Goal: Communication & Community: Connect with others

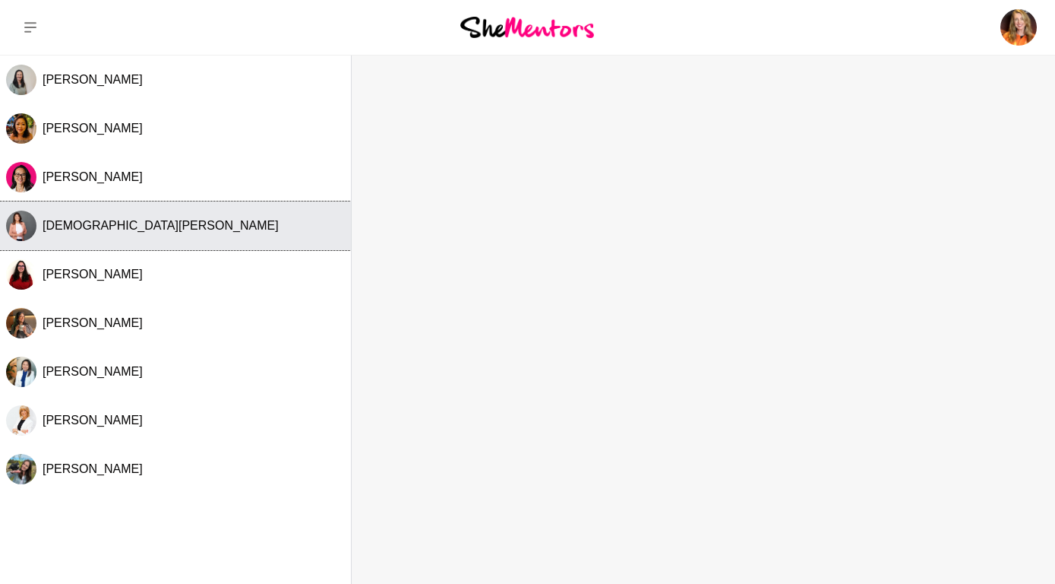
click at [34, 222] on img "Select Channel: Kristen Le" at bounding box center [21, 225] width 30 height 30
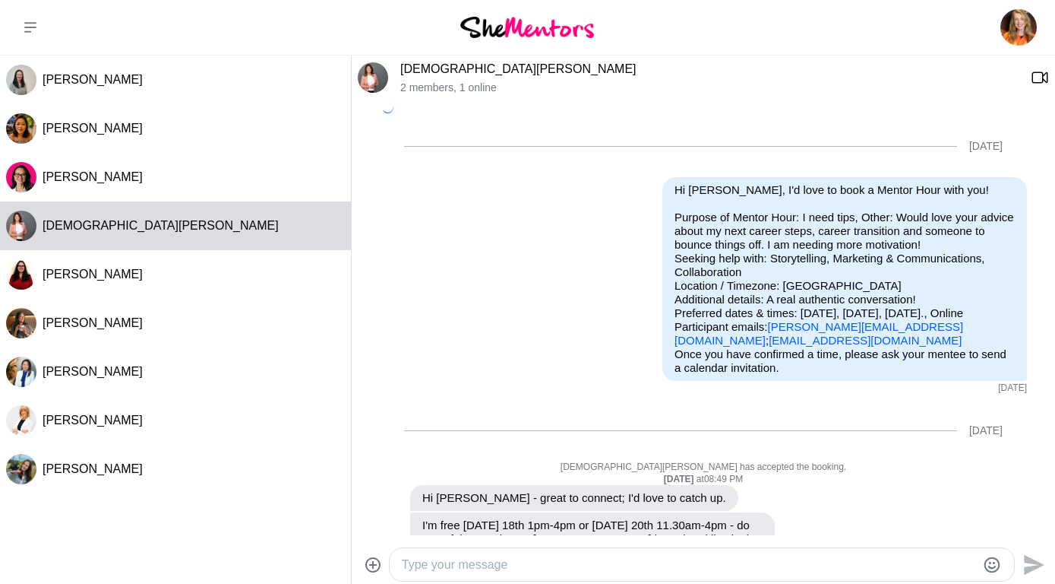
scroll to position [720, 0]
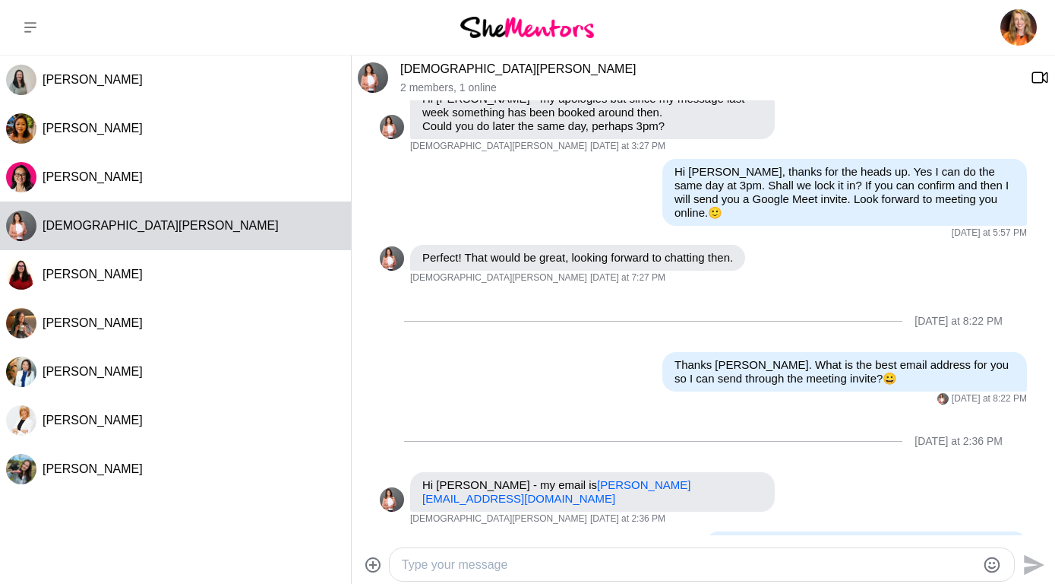
click at [372, 74] on img at bounding box center [373, 77] width 30 height 30
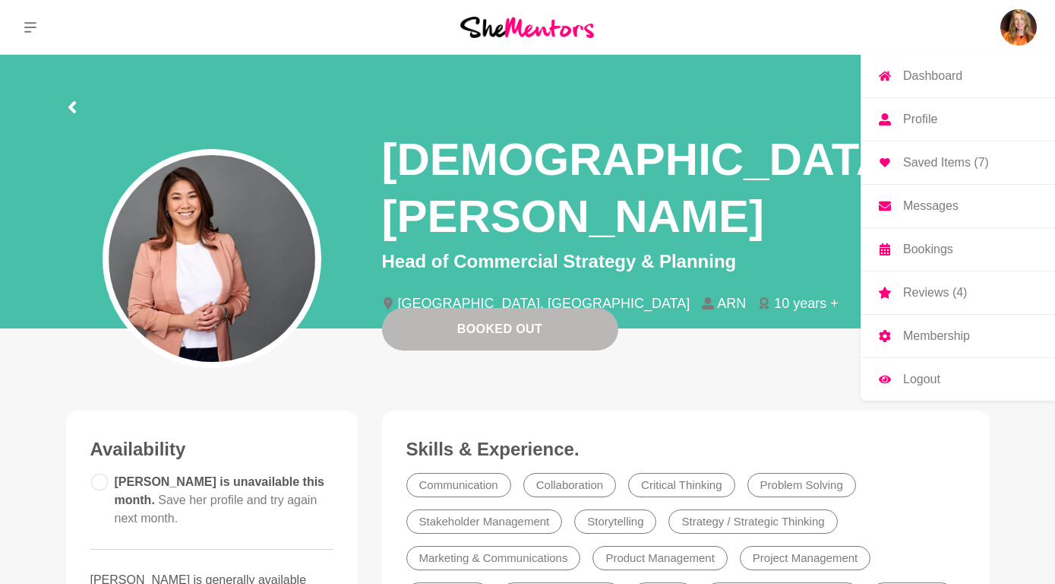
click at [1018, 16] on img at bounding box center [1019, 27] width 36 height 36
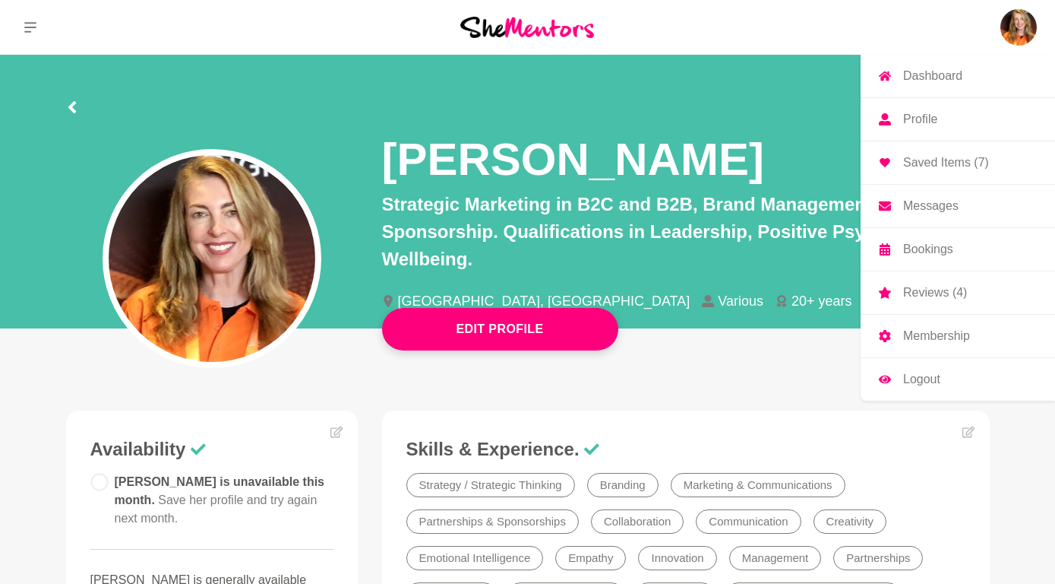
click at [926, 203] on p "Messages" at bounding box center [930, 206] width 55 height 12
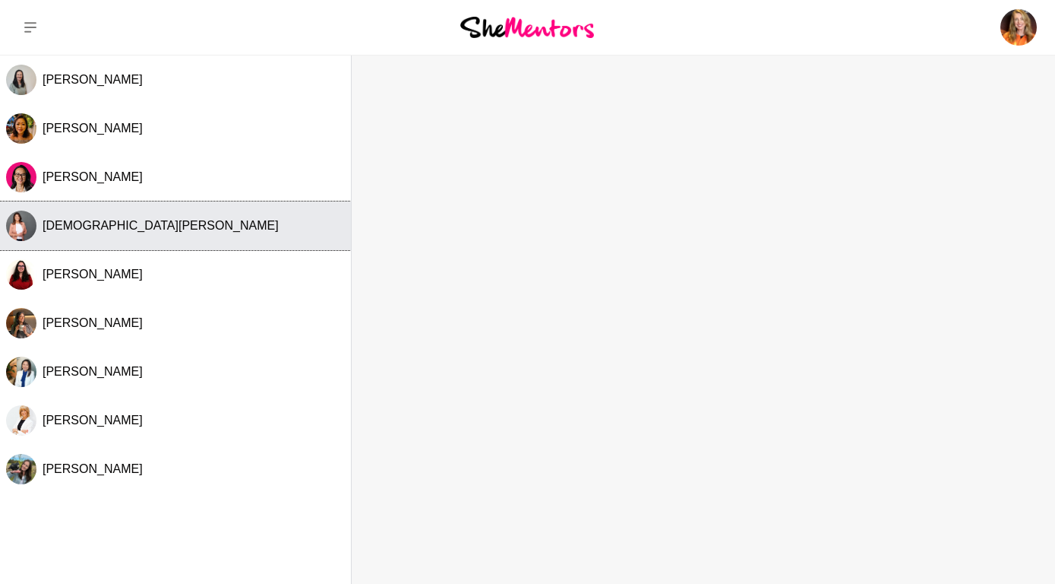
click at [22, 223] on img "Select Channel: Kristen Le" at bounding box center [21, 225] width 30 height 30
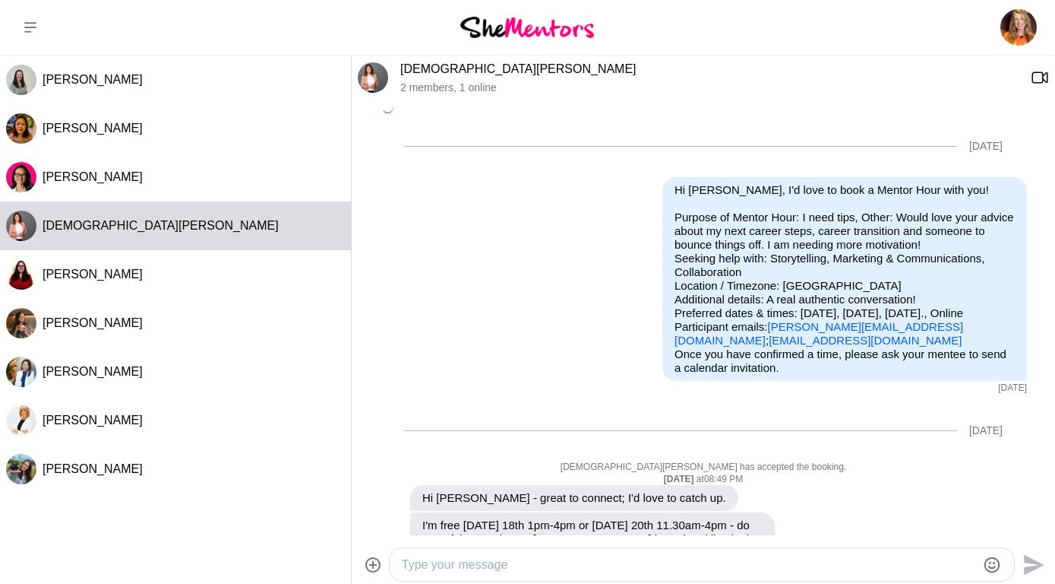
scroll to position [720, 0]
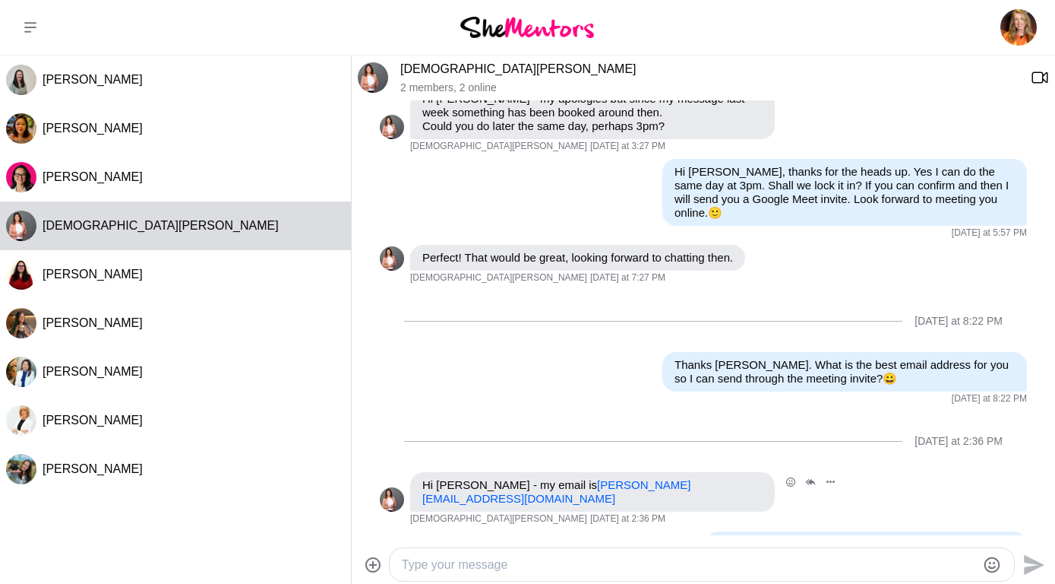
click at [391, 487] on img at bounding box center [392, 499] width 24 height 24
click at [371, 69] on img at bounding box center [373, 77] width 30 height 30
